Goal: Check status: Check status

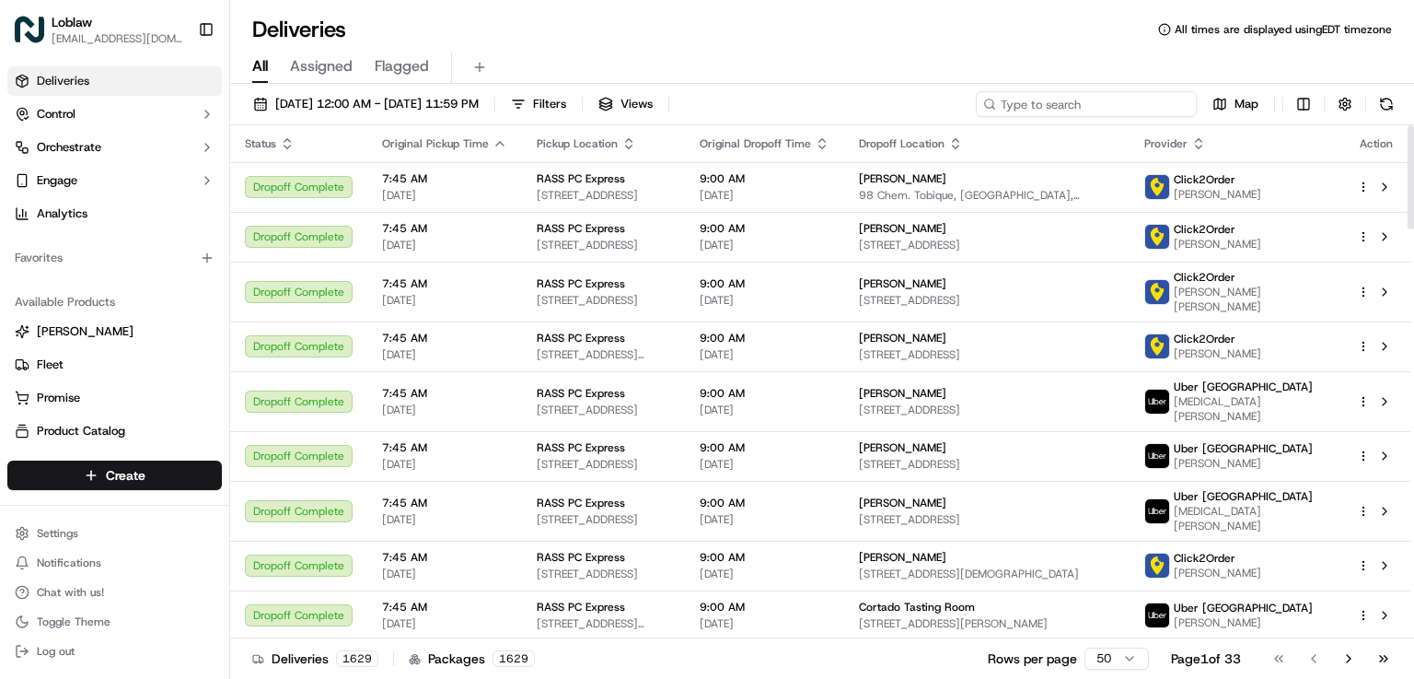
click at [1158, 99] on input at bounding box center [1086, 104] width 221 height 26
paste input "531900013676873"
type input "531900013676873"
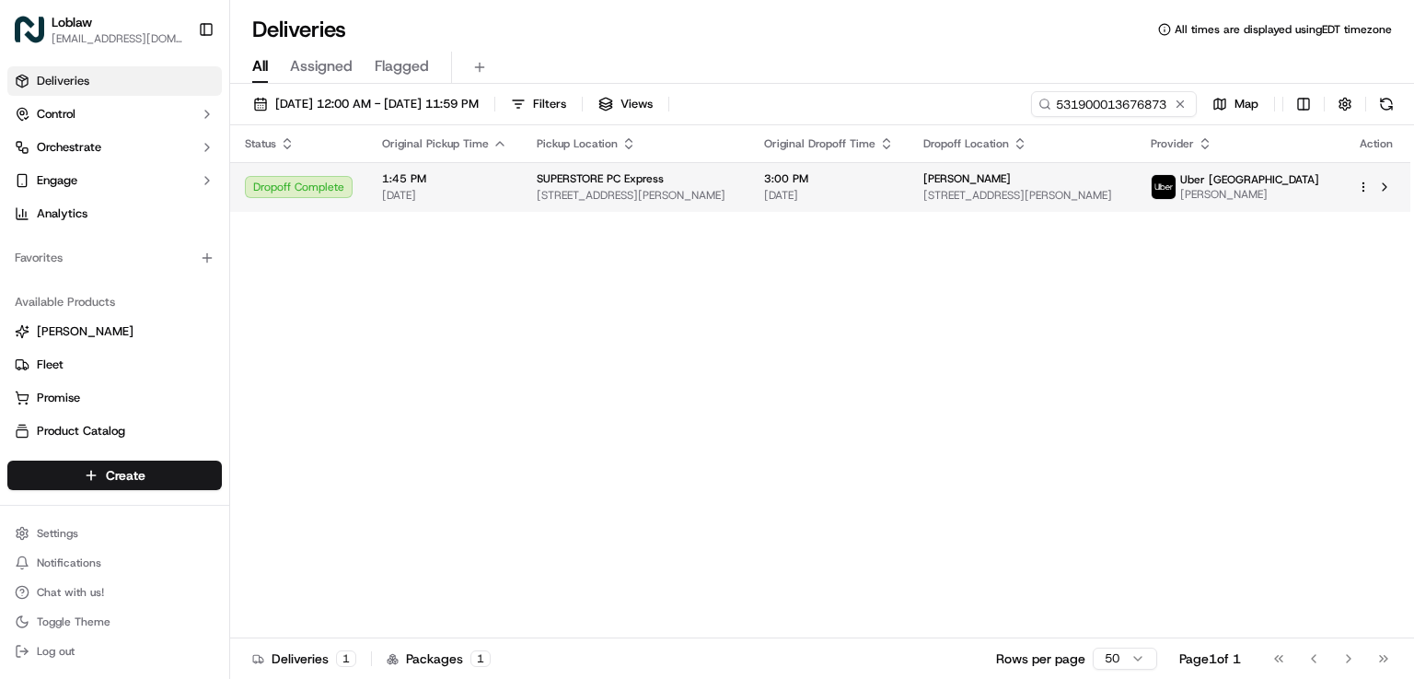
click at [894, 191] on span "[DATE]" at bounding box center [829, 195] width 130 height 15
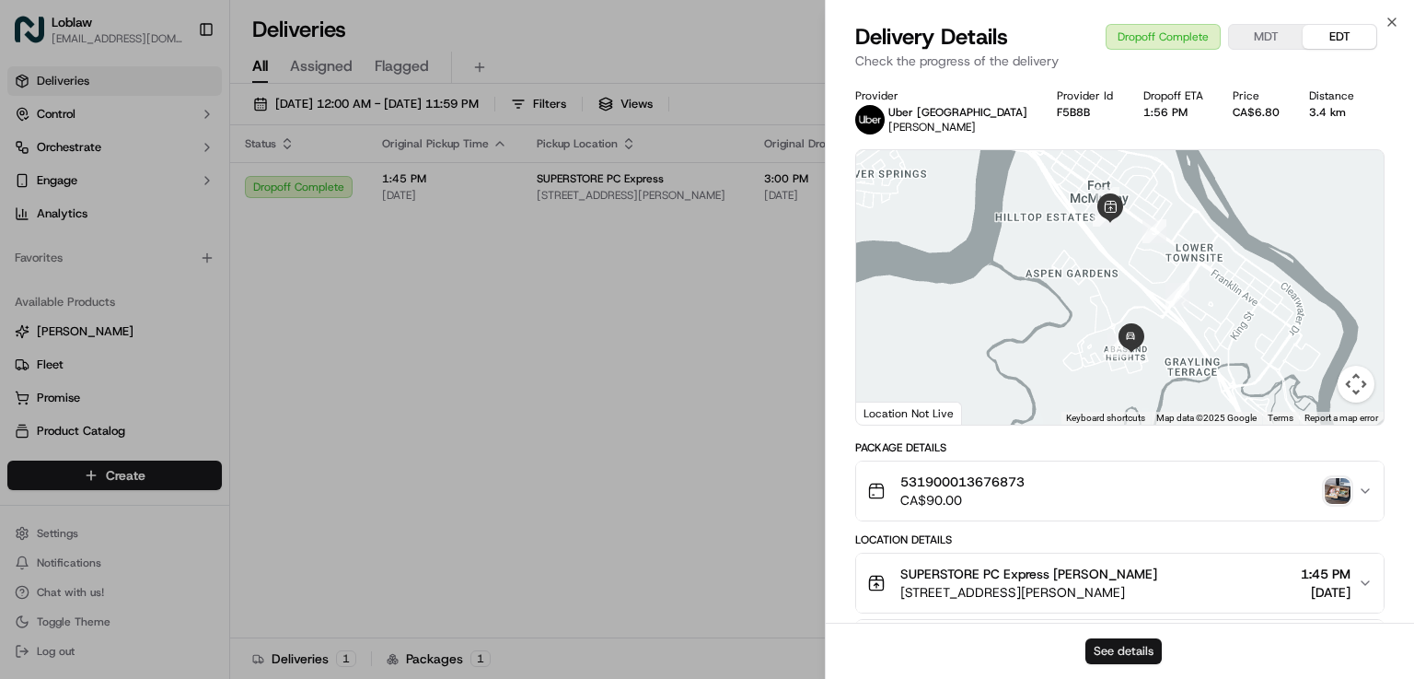
click at [1144, 651] on button "See details" at bounding box center [1124, 651] width 76 height 26
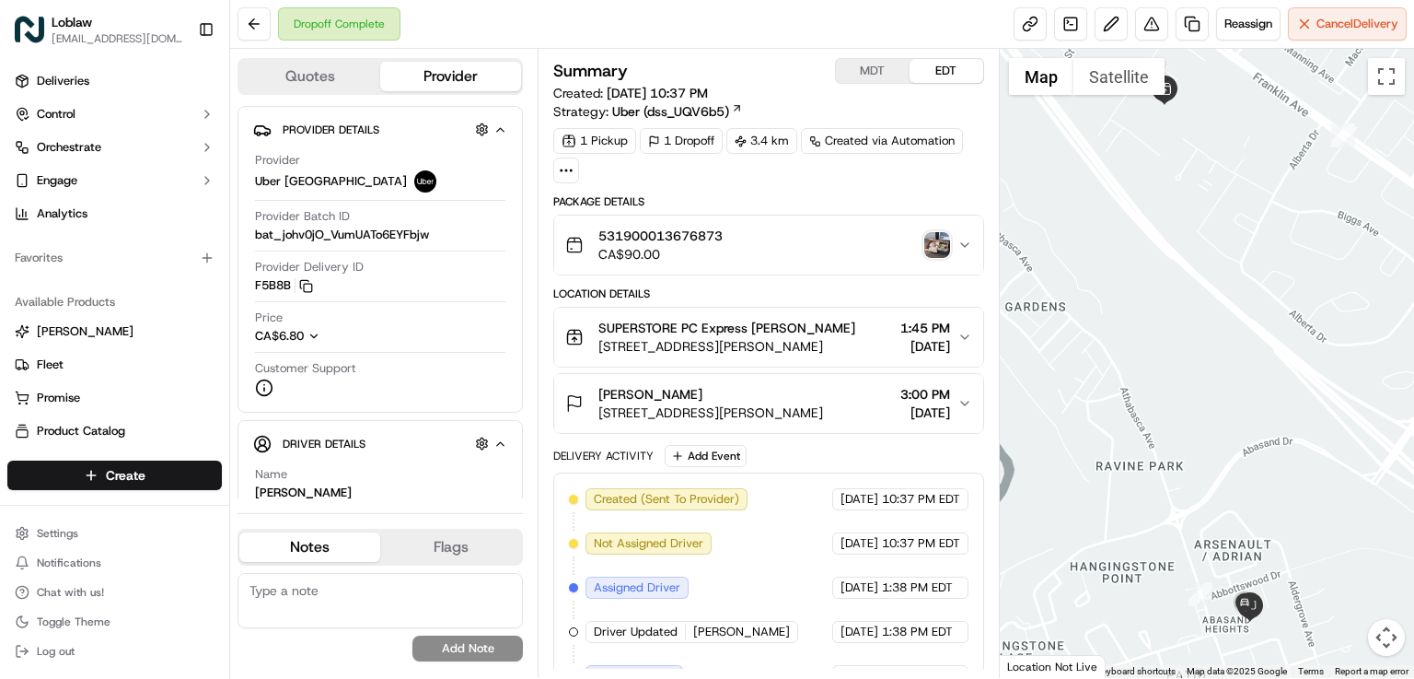
click at [935, 253] on img "button" at bounding box center [937, 245] width 26 height 26
